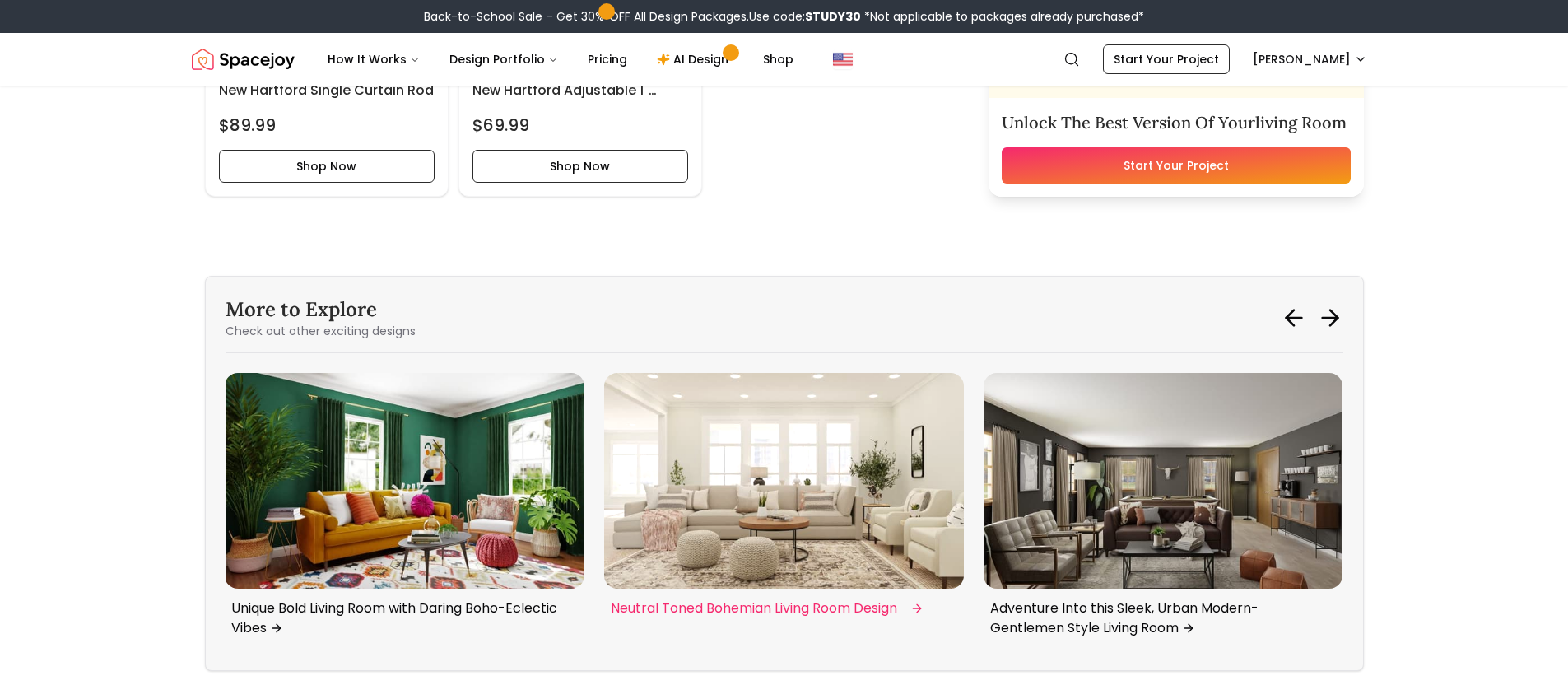
click at [840, 532] on img "1 / 6" at bounding box center [784, 481] width 360 height 215
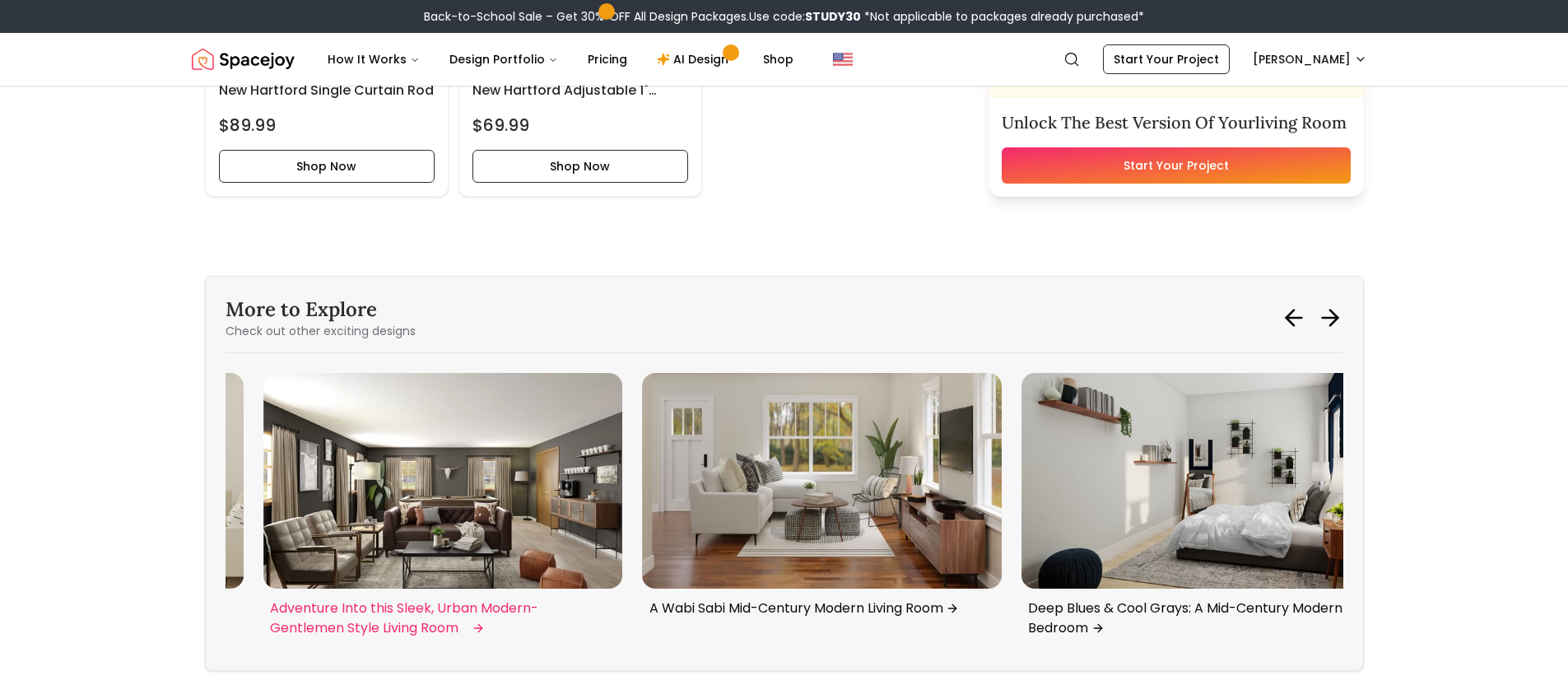
click at [573, 473] on img "2 / 6" at bounding box center [443, 481] width 360 height 215
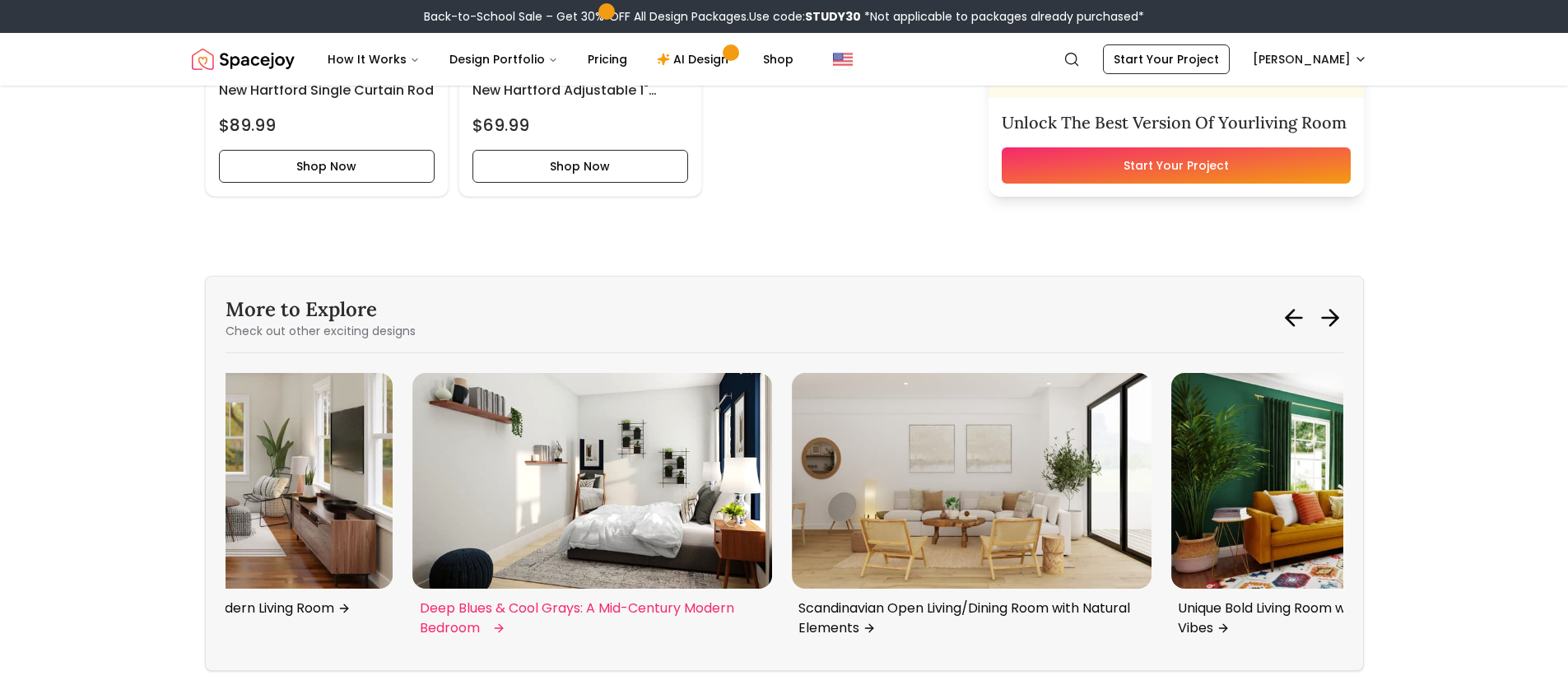
click at [545, 446] on img "4 / 6" at bounding box center [593, 481] width 360 height 215
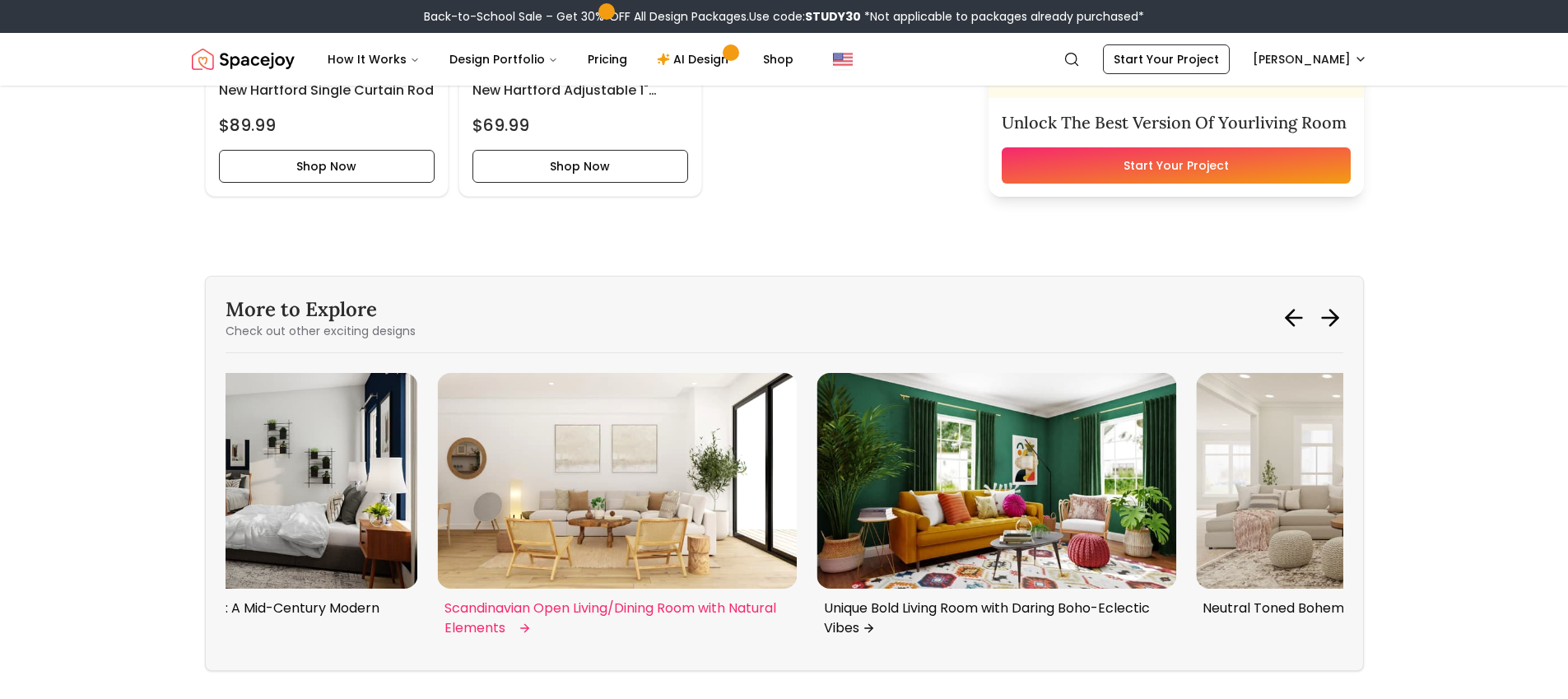
click at [473, 426] on img "5 / 6" at bounding box center [617, 481] width 360 height 215
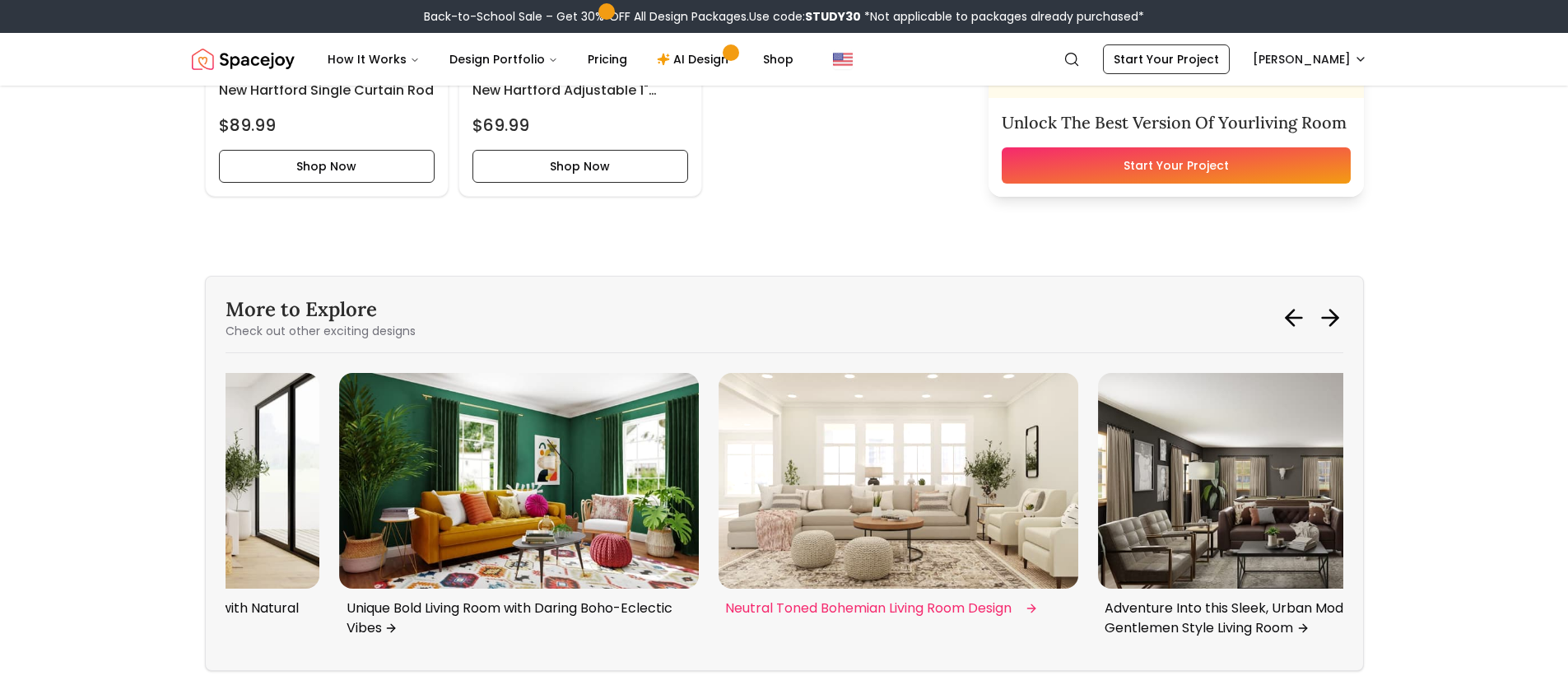
click at [872, 473] on img "1 / 6" at bounding box center [898, 481] width 360 height 215
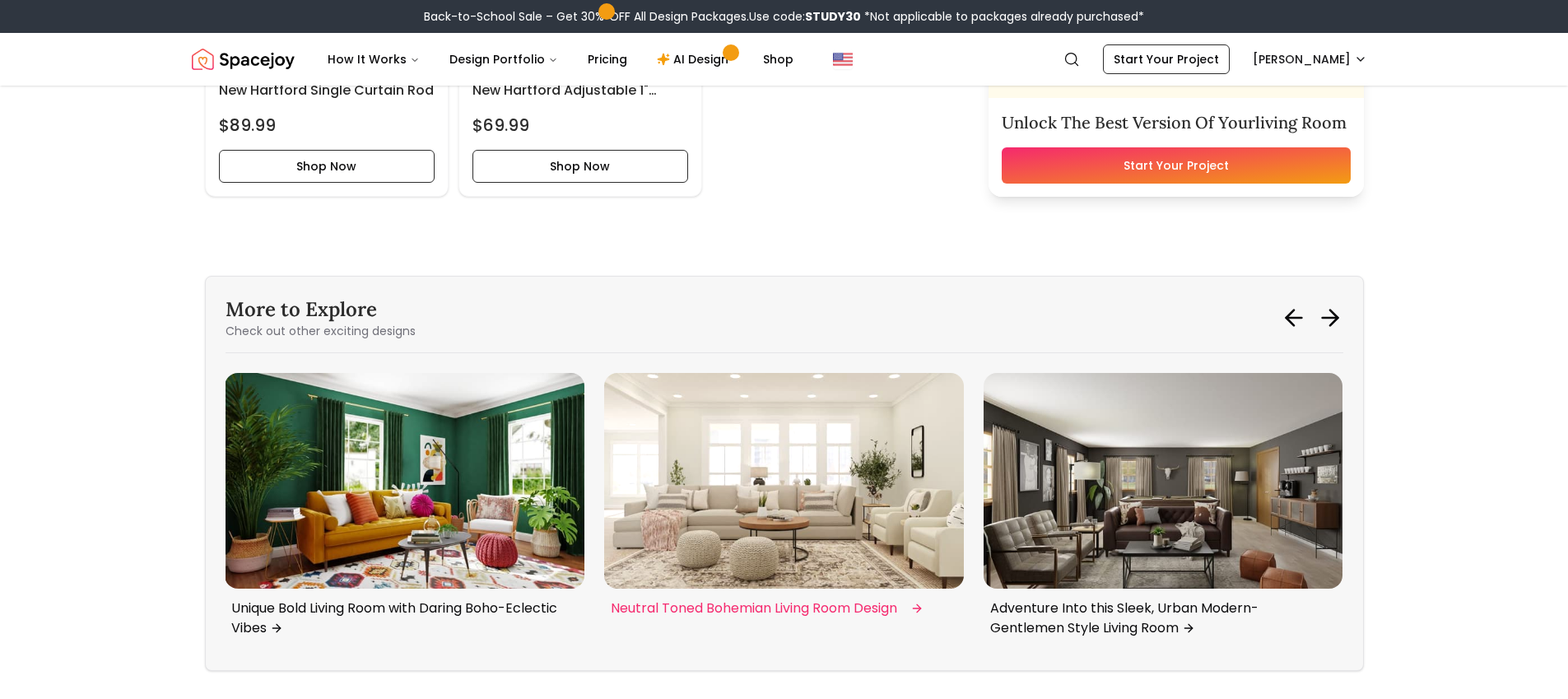
click at [861, 473] on img "1 / 6" at bounding box center [784, 481] width 360 height 215
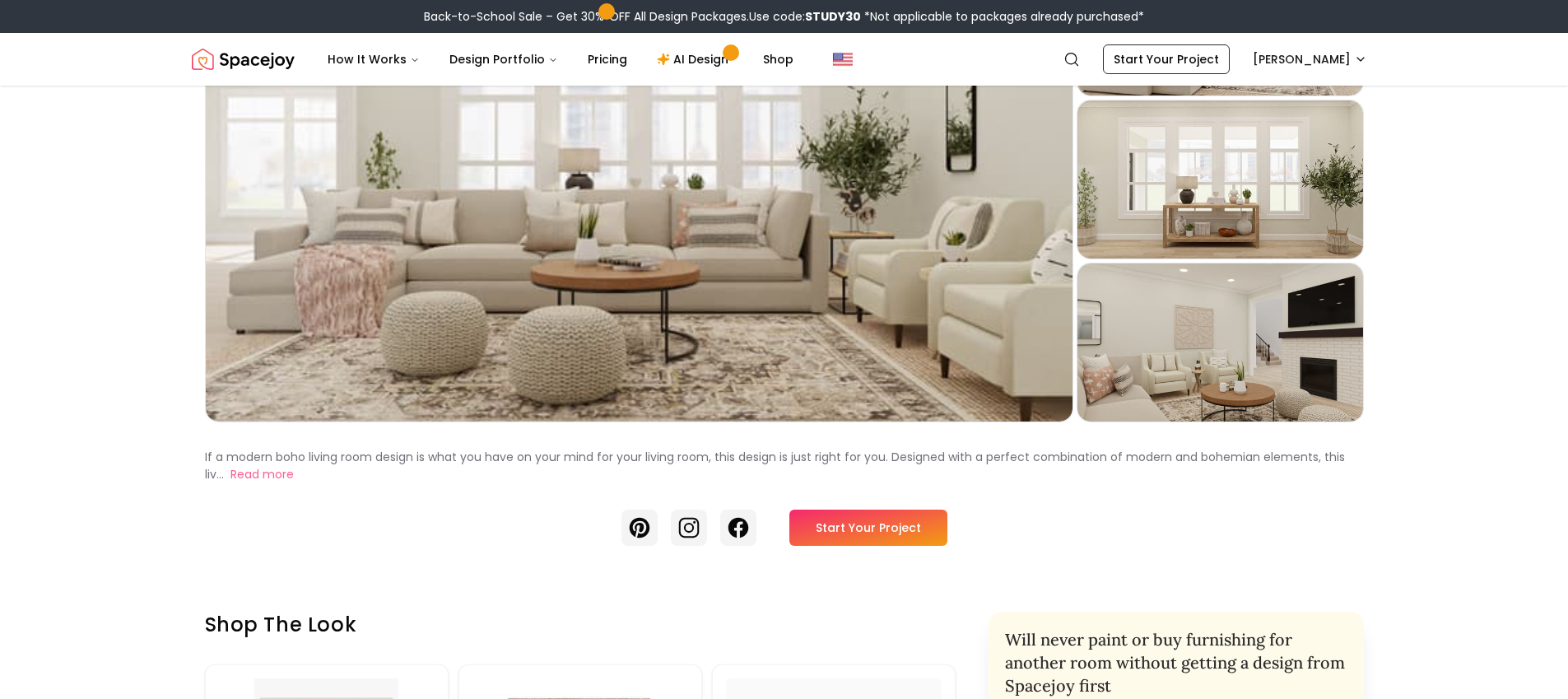
scroll to position [240, 0]
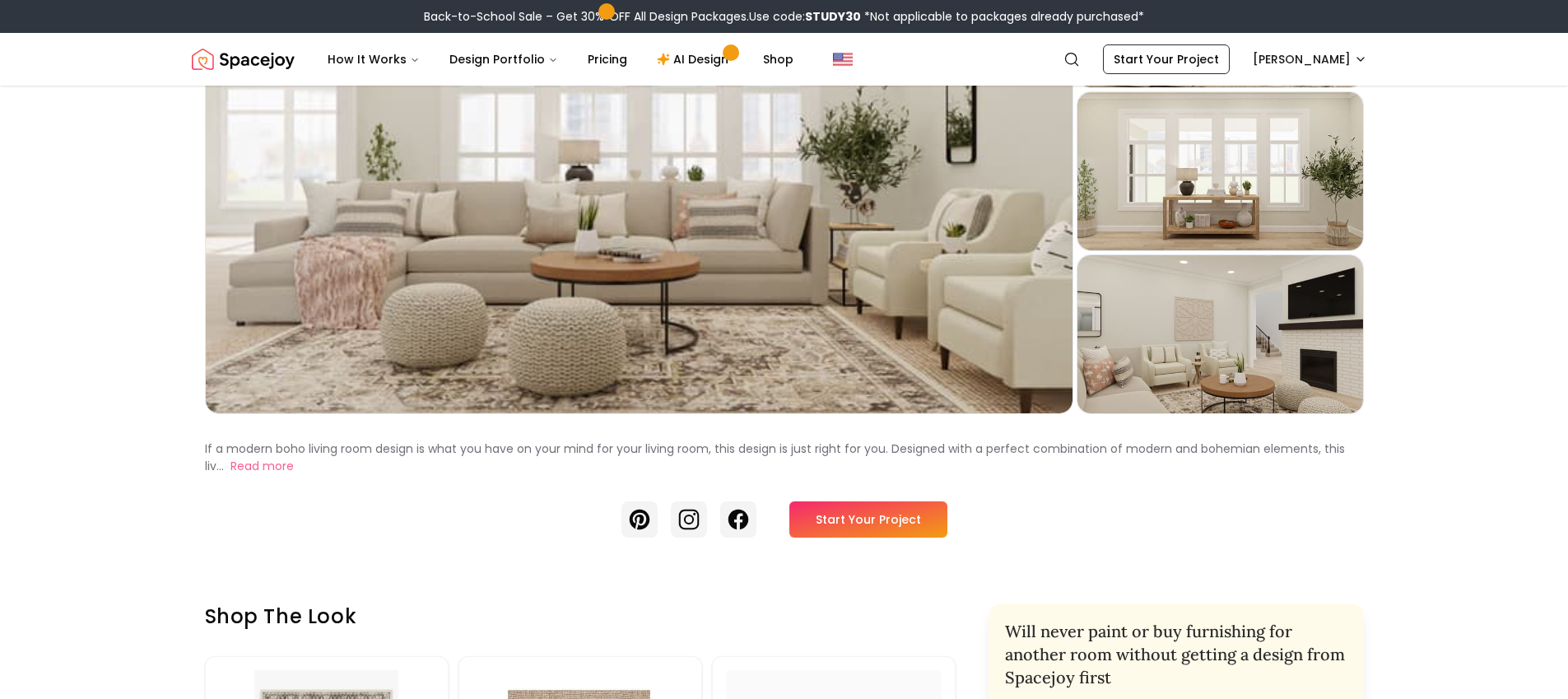
click at [265, 470] on button "Read more" at bounding box center [262, 467] width 63 height 18
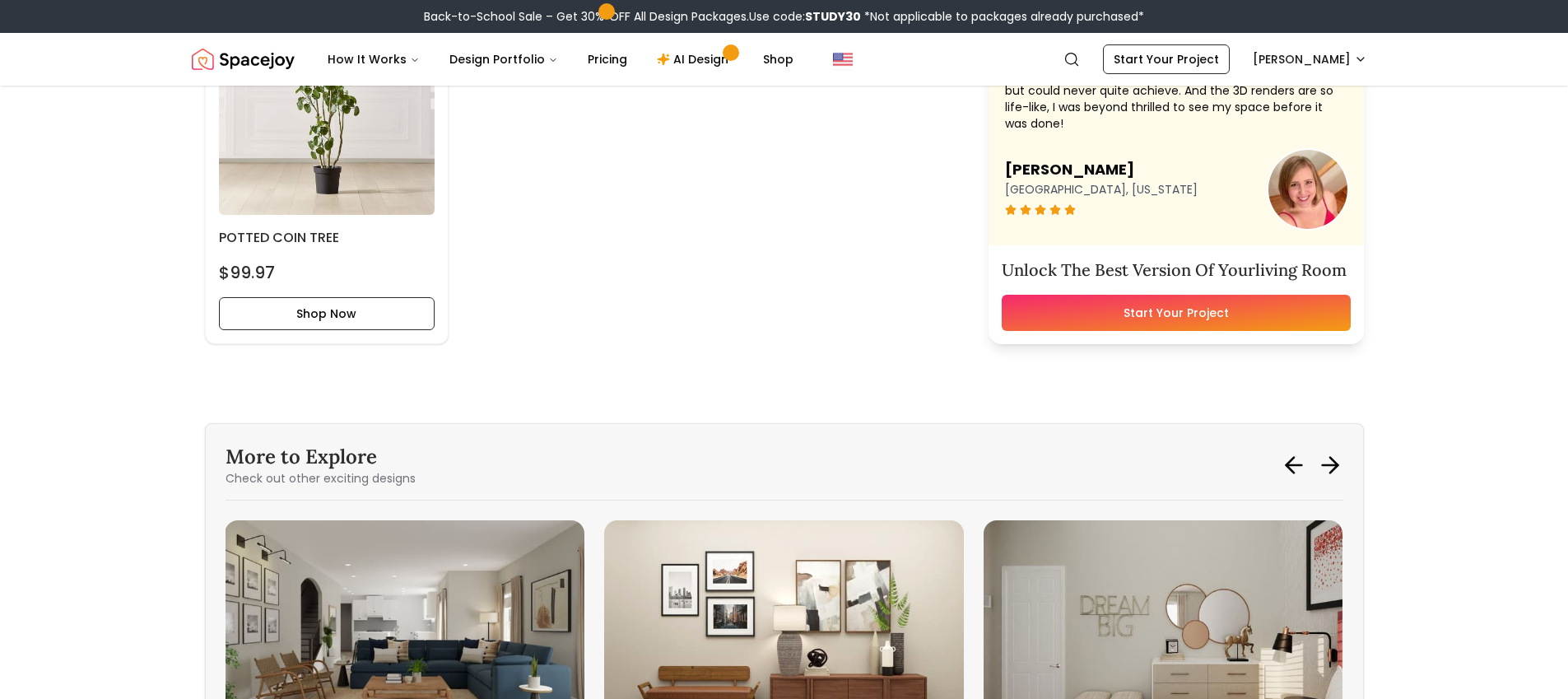
scroll to position [6409, 0]
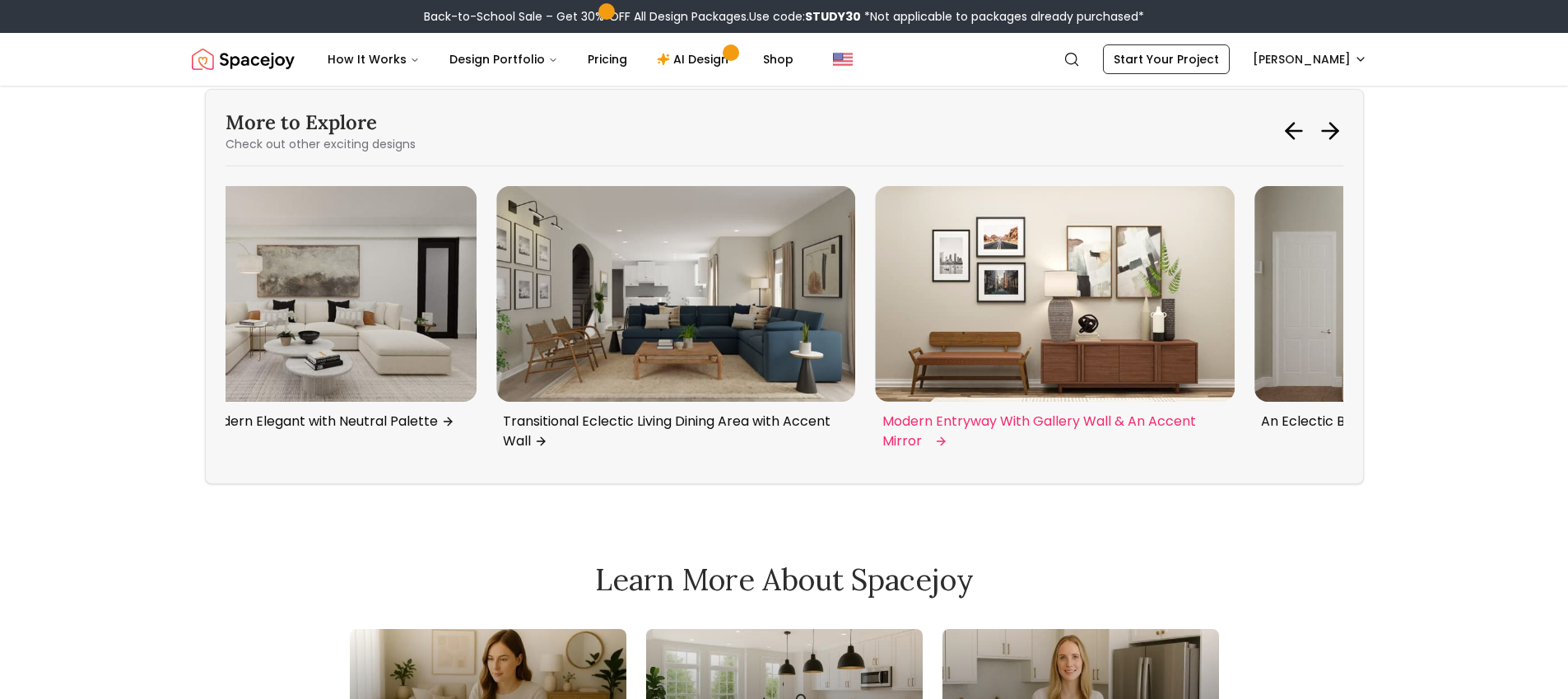
click at [975, 408] on div "Modern Entryway With Gallery Wall & An Accent Mirror" at bounding box center [1055, 321] width 360 height 272
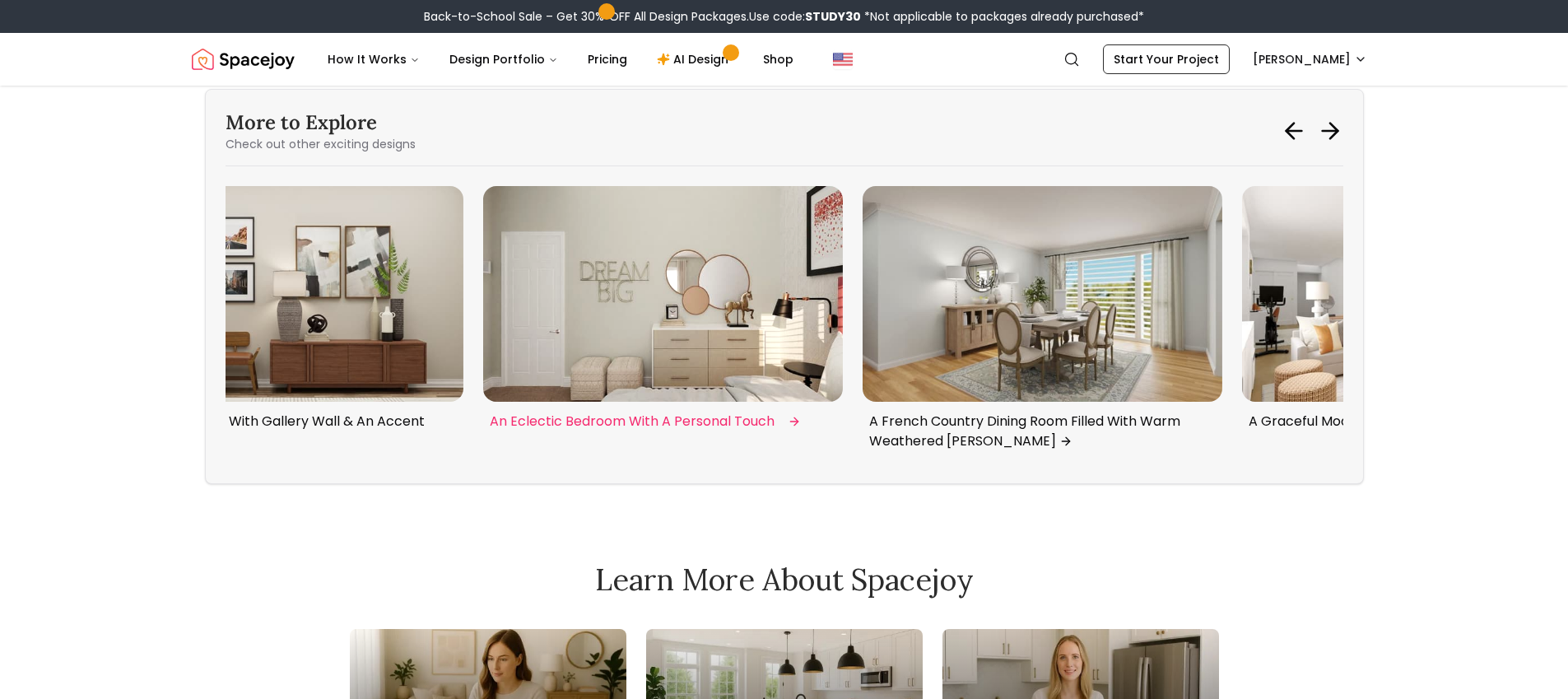
click at [664, 336] on img "1 / 6" at bounding box center [663, 293] width 360 height 215
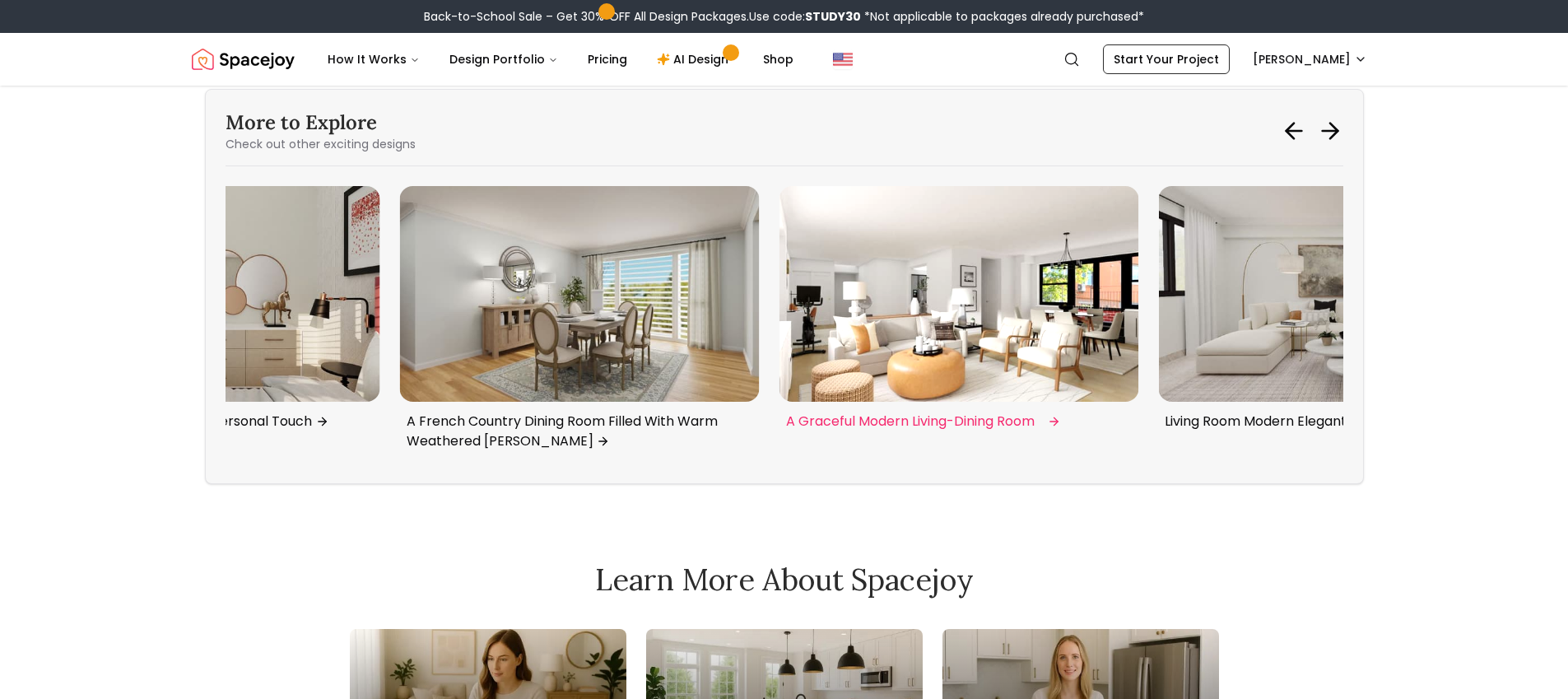
click at [779, 340] on img "3 / 6" at bounding box center [959, 293] width 360 height 215
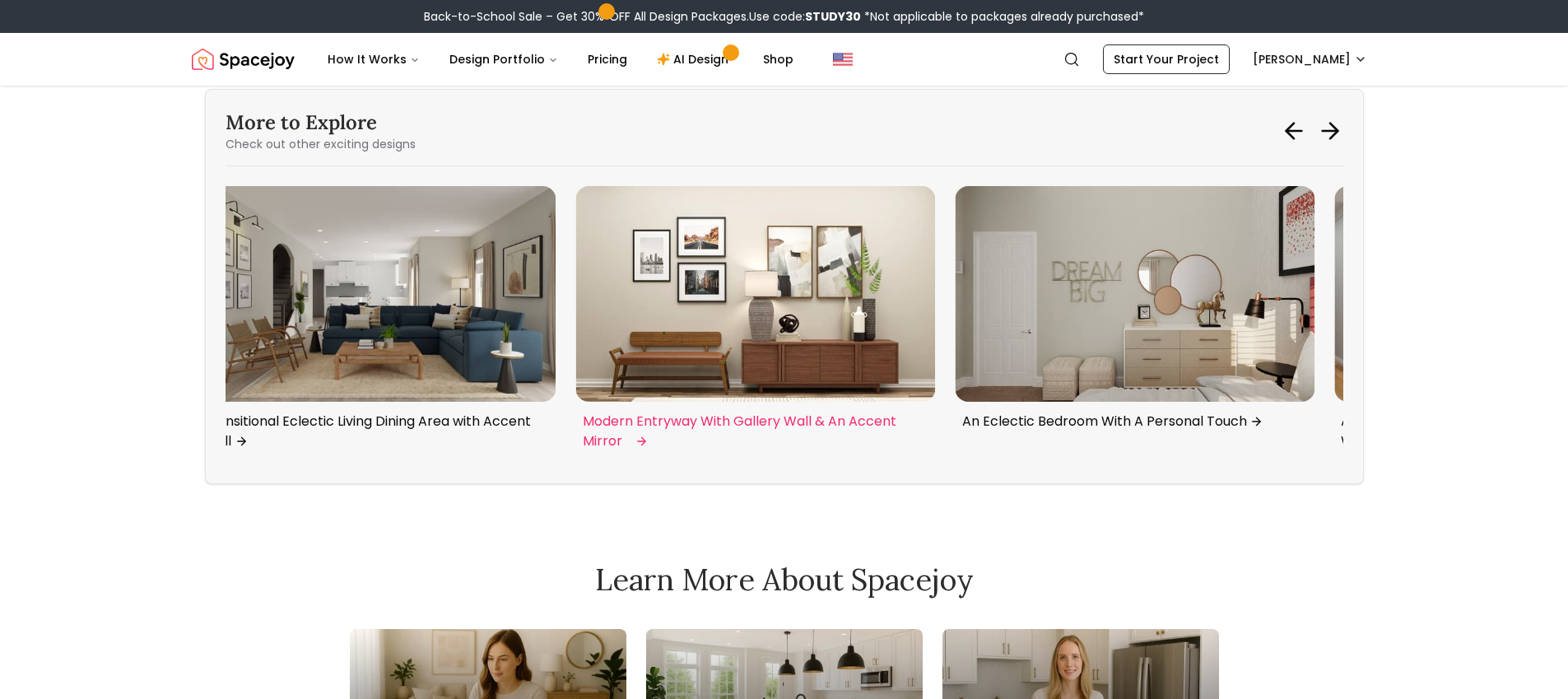
click at [767, 281] on img "6 / 6" at bounding box center [756, 293] width 360 height 215
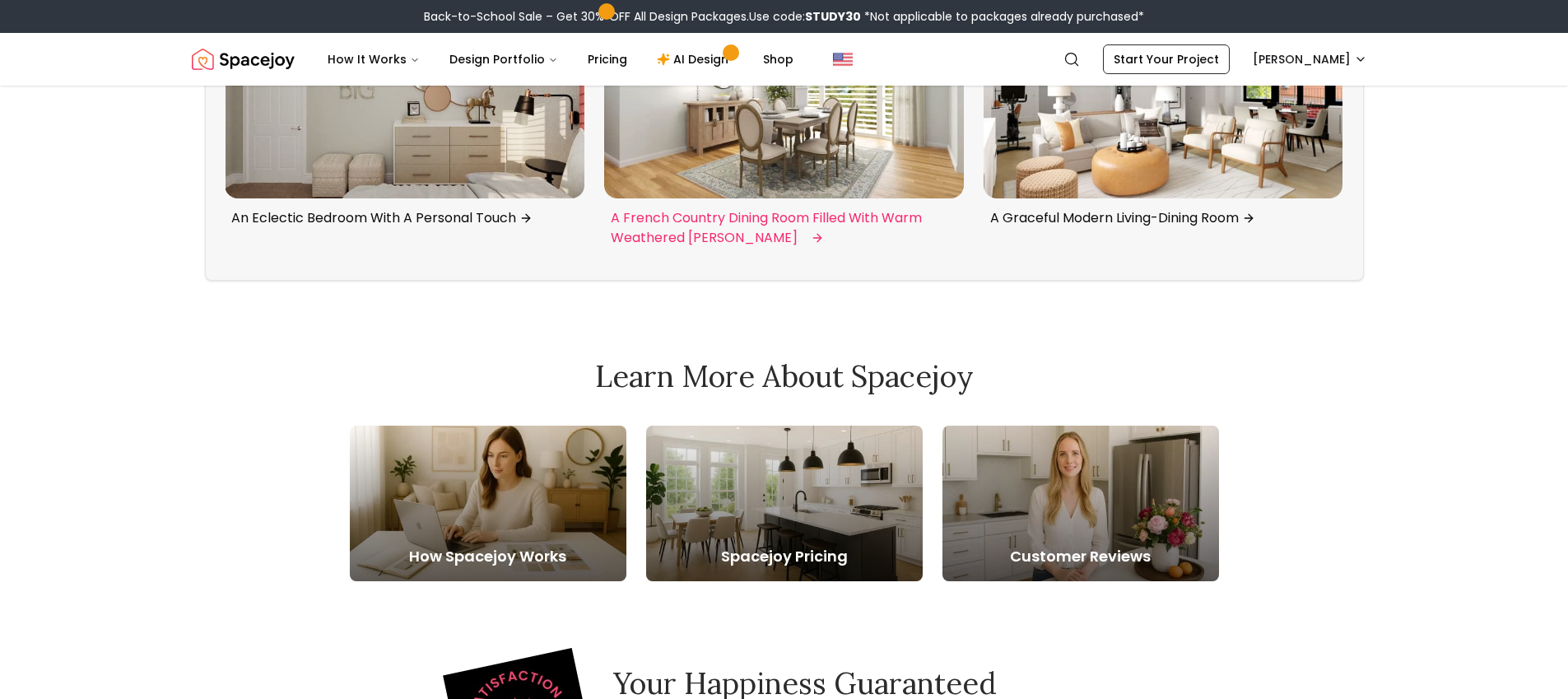
scroll to position [6392, 0]
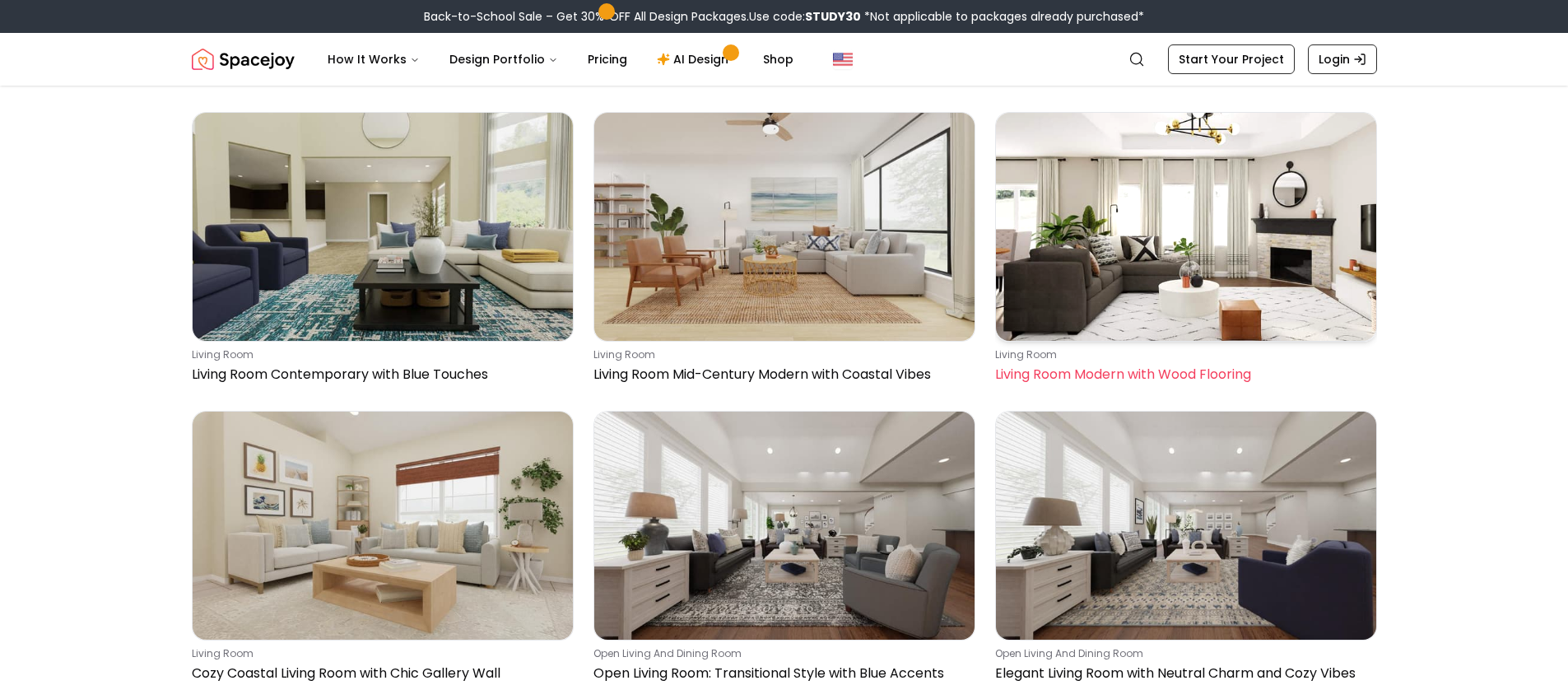
click at [1174, 215] on img at bounding box center [1185, 227] width 380 height 228
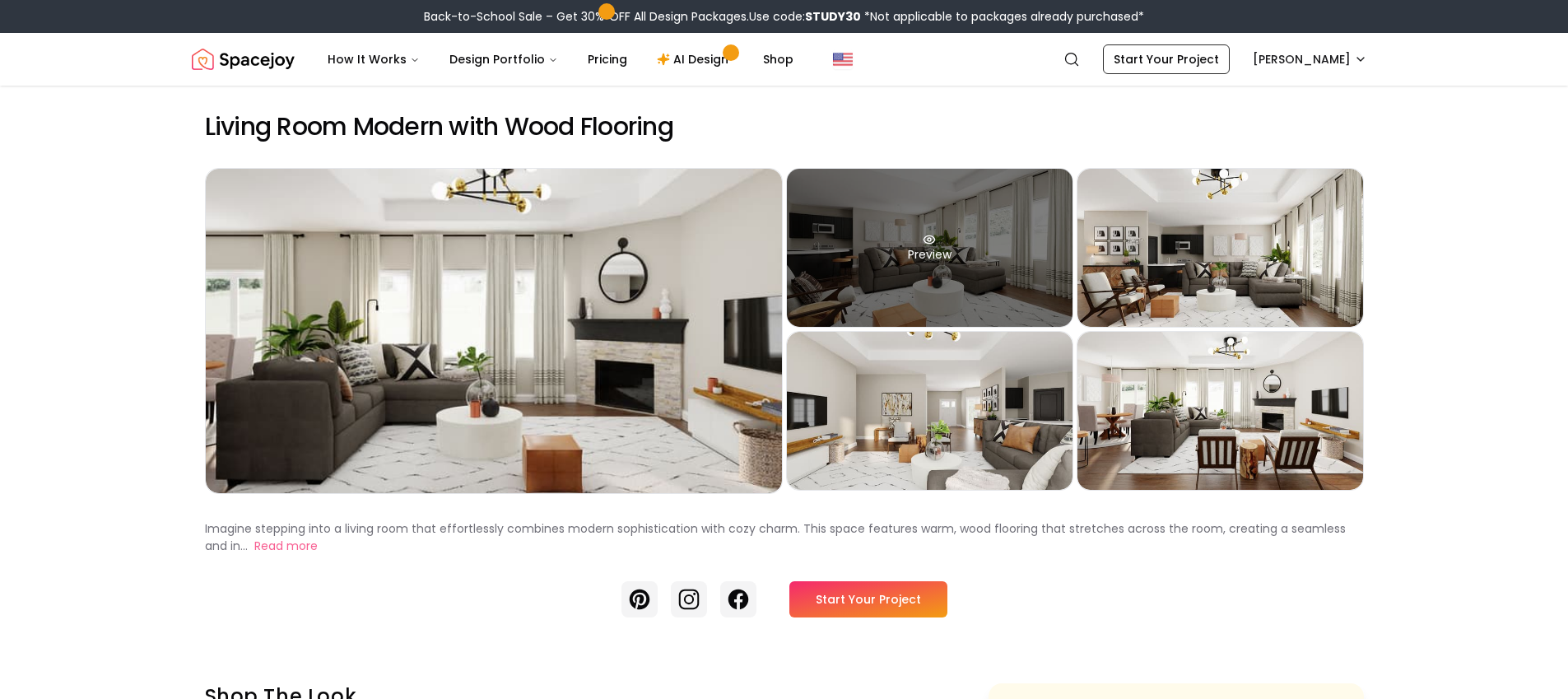
click at [1025, 292] on div "Preview" at bounding box center [930, 248] width 285 height 158
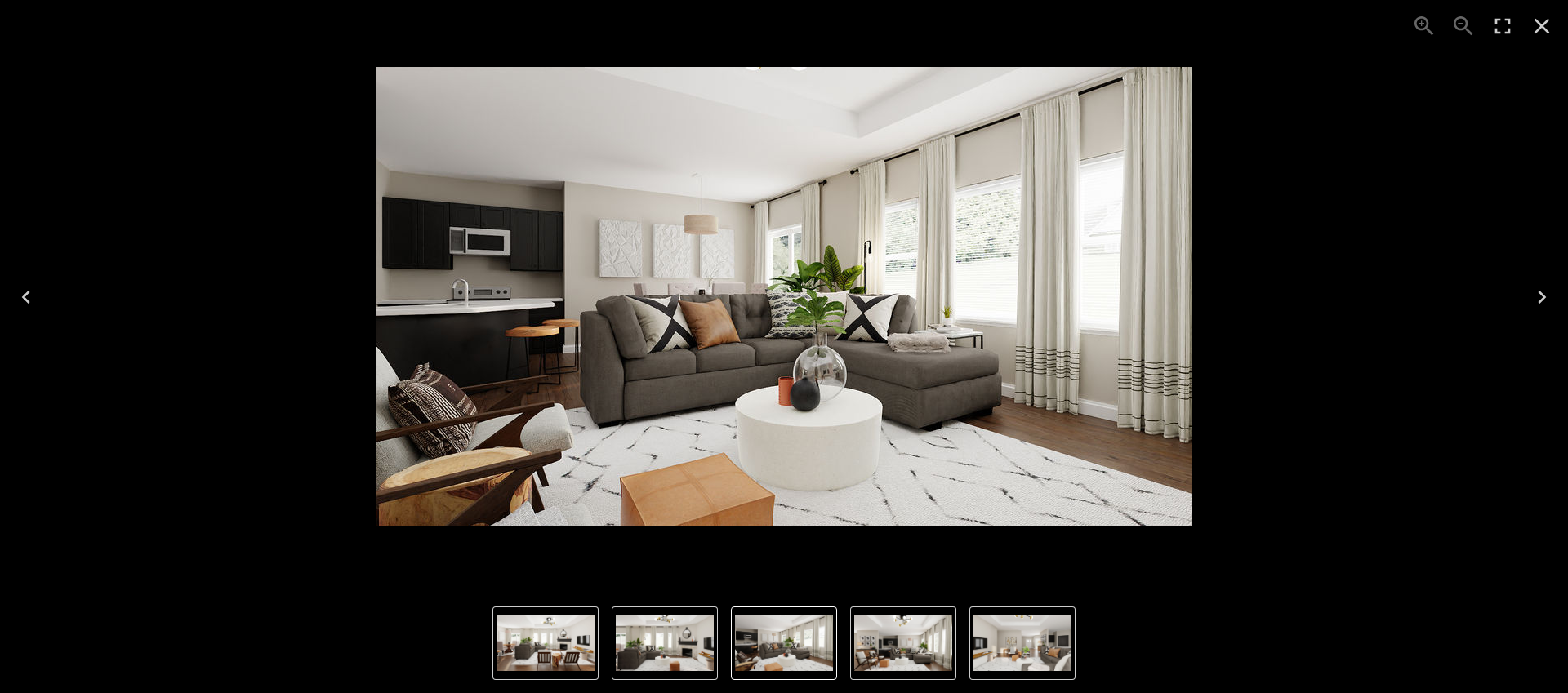
click at [1542, 28] on icon "Close" at bounding box center [1542, 26] width 26 height 26
